Goal: Obtain resource: Download file/media

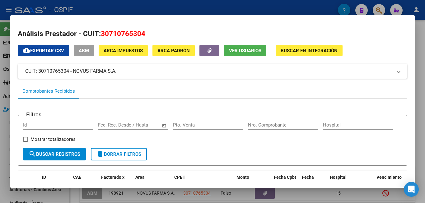
click at [420, 132] on div at bounding box center [212, 101] width 425 height 203
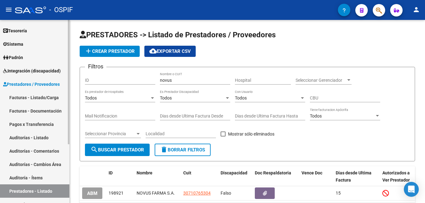
scroll to position [25, 0]
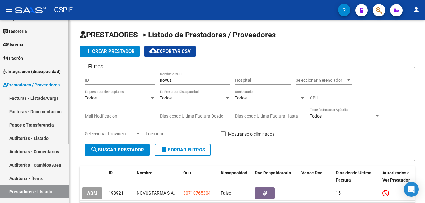
click at [53, 99] on link "Facturas - Listado/Carga" at bounding box center [34, 97] width 69 height 13
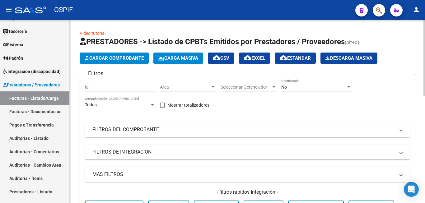
click at [304, 88] on div "No" at bounding box center [313, 87] width 65 height 5
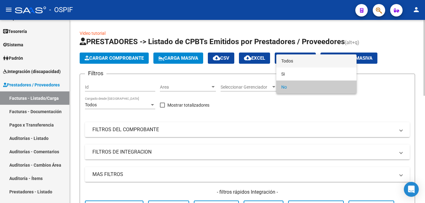
click at [305, 63] on span "Todos" at bounding box center [316, 60] width 70 height 13
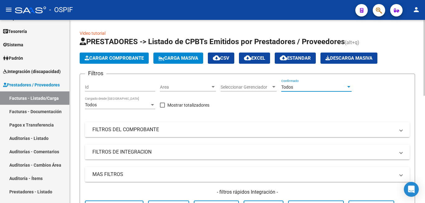
click at [293, 132] on mat-panel-title "FILTROS DEL COMPROBANTE" at bounding box center [243, 129] width 302 height 7
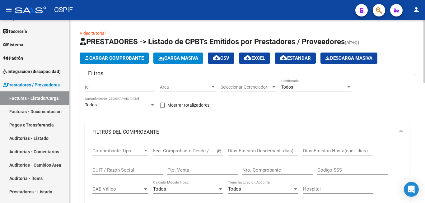
click at [278, 169] on input "Nro. Comprobante" at bounding box center [277, 170] width 70 height 6
type input "1391"
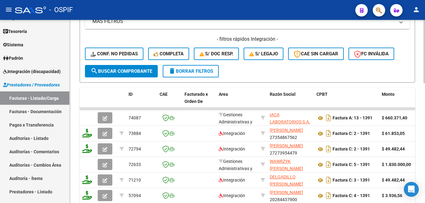
scroll to position [249, 0]
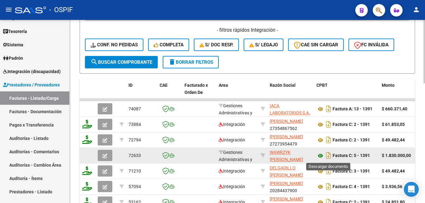
click at [319, 156] on icon at bounding box center [320, 155] width 8 height 7
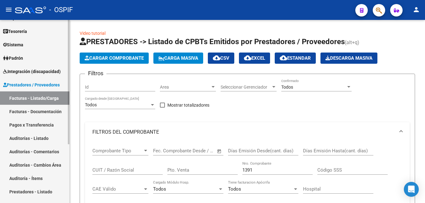
scroll to position [87, 0]
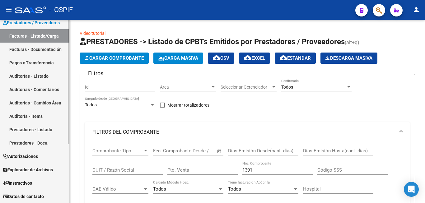
click at [49, 132] on link "Prestadores - Listado" at bounding box center [34, 129] width 69 height 13
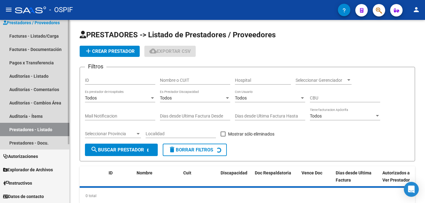
click at [49, 128] on link "Prestadores - Listado" at bounding box center [34, 129] width 69 height 13
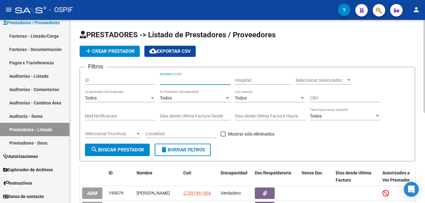
click at [176, 79] on input "Nombre o CUIT" at bounding box center [195, 80] width 70 height 5
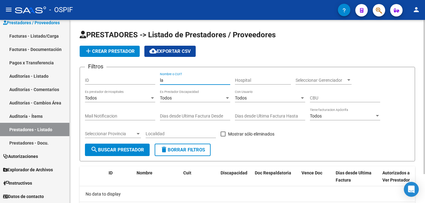
type input "l"
